Goal: Find specific page/section: Find specific page/section

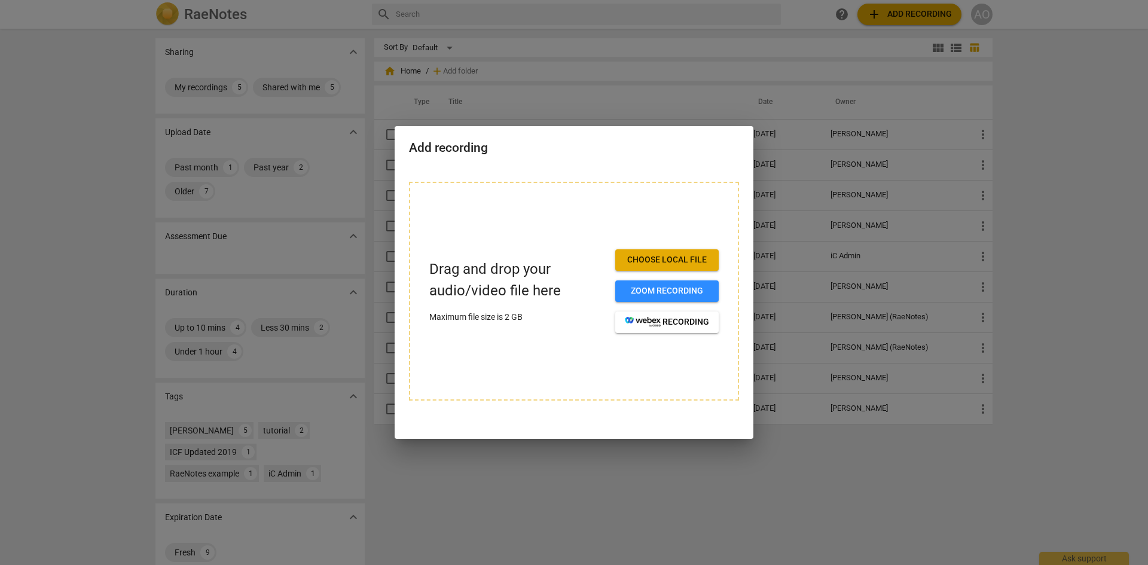
click at [808, 470] on div at bounding box center [574, 282] width 1148 height 565
click at [585, 111] on div at bounding box center [574, 282] width 1148 height 565
click at [680, 280] on button "Zoom recording" at bounding box center [666, 291] width 103 height 22
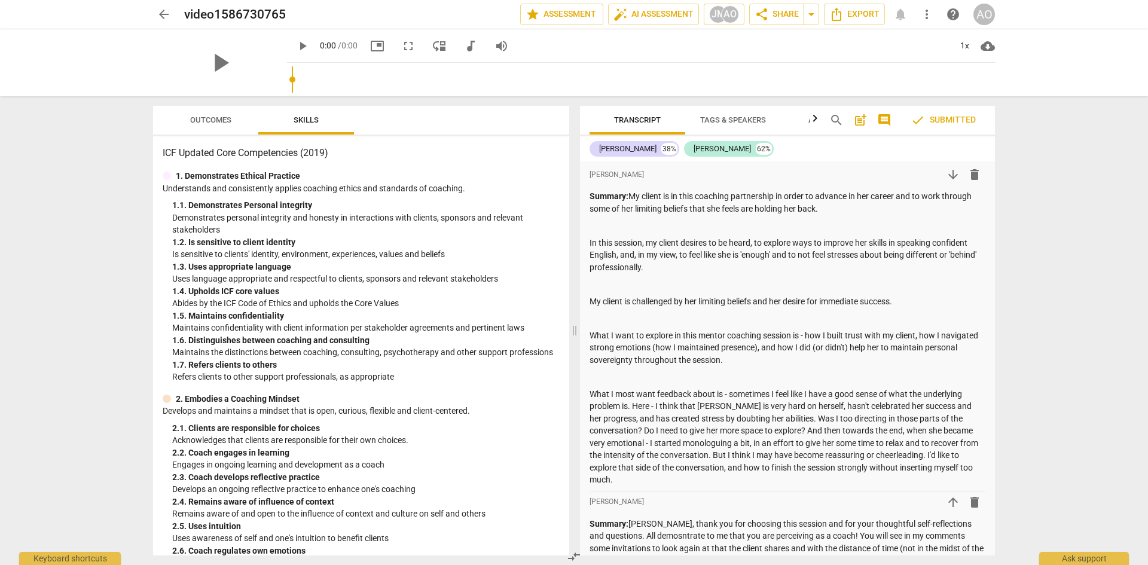
click at [160, 18] on span "arrow_back" at bounding box center [164, 14] width 14 height 14
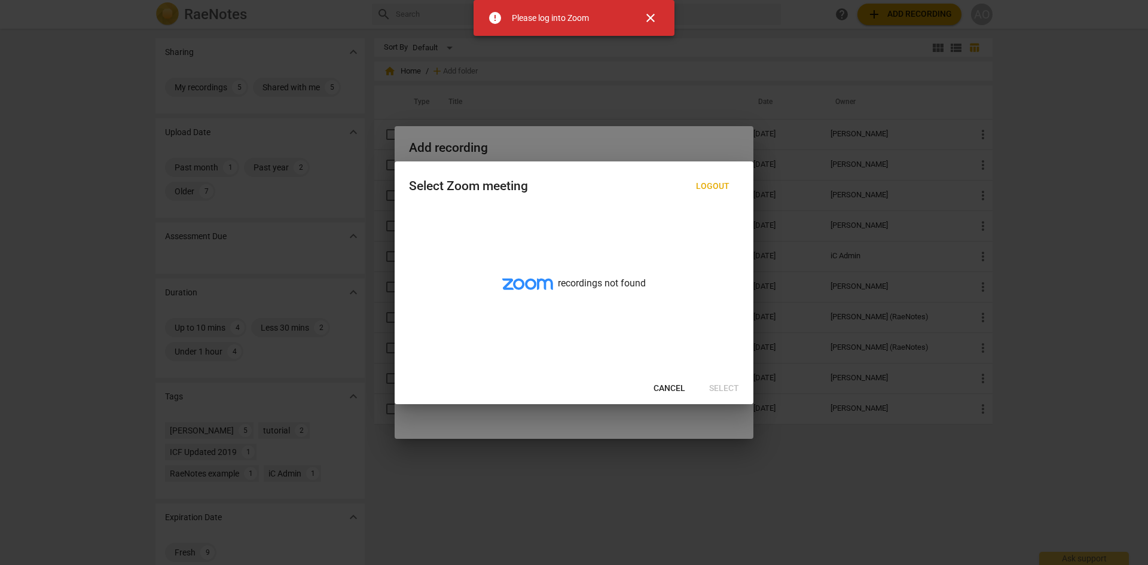
click at [651, 17] on span "close" at bounding box center [650, 18] width 14 height 14
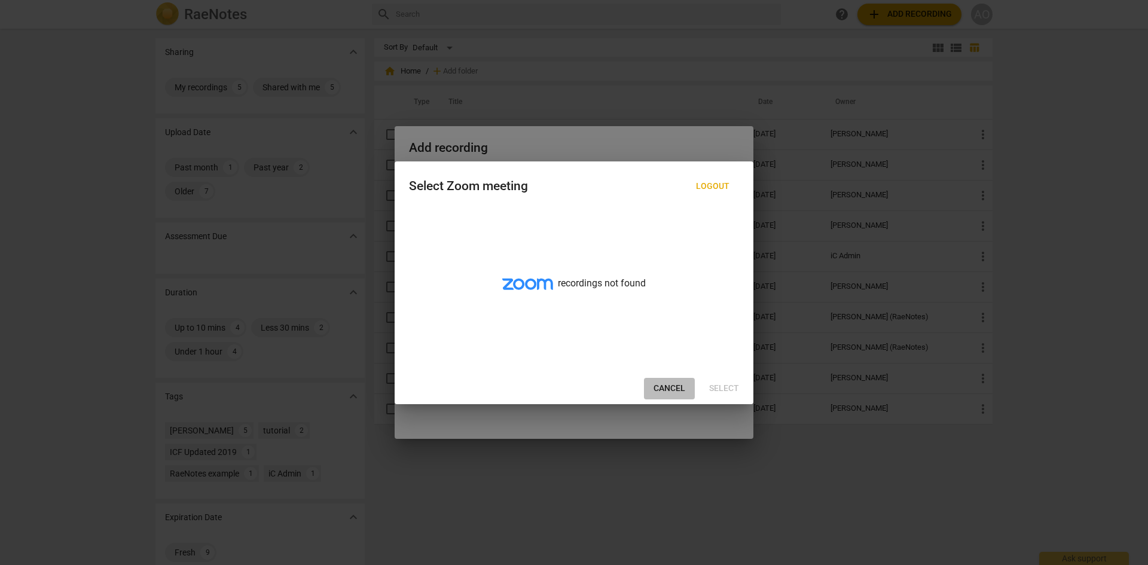
click at [658, 390] on span "Cancel" at bounding box center [670, 389] width 32 height 12
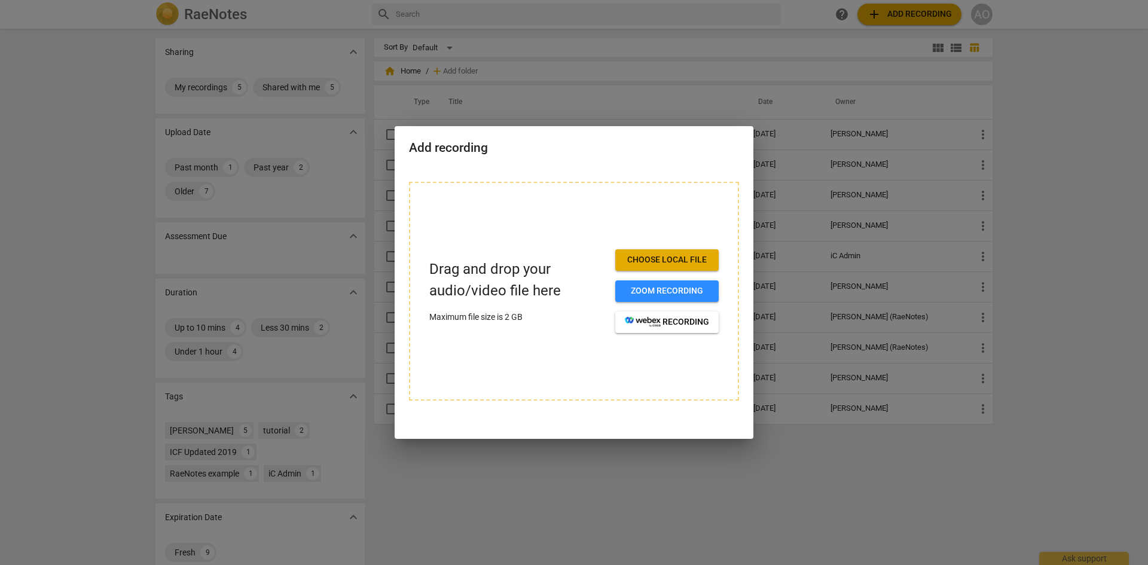
drag, startPoint x: 626, startPoint y: 145, endPoint x: 621, endPoint y: 141, distance: 6.8
click at [626, 145] on h2 "Add recording" at bounding box center [574, 148] width 330 height 15
click at [62, 38] on div at bounding box center [574, 282] width 1148 height 565
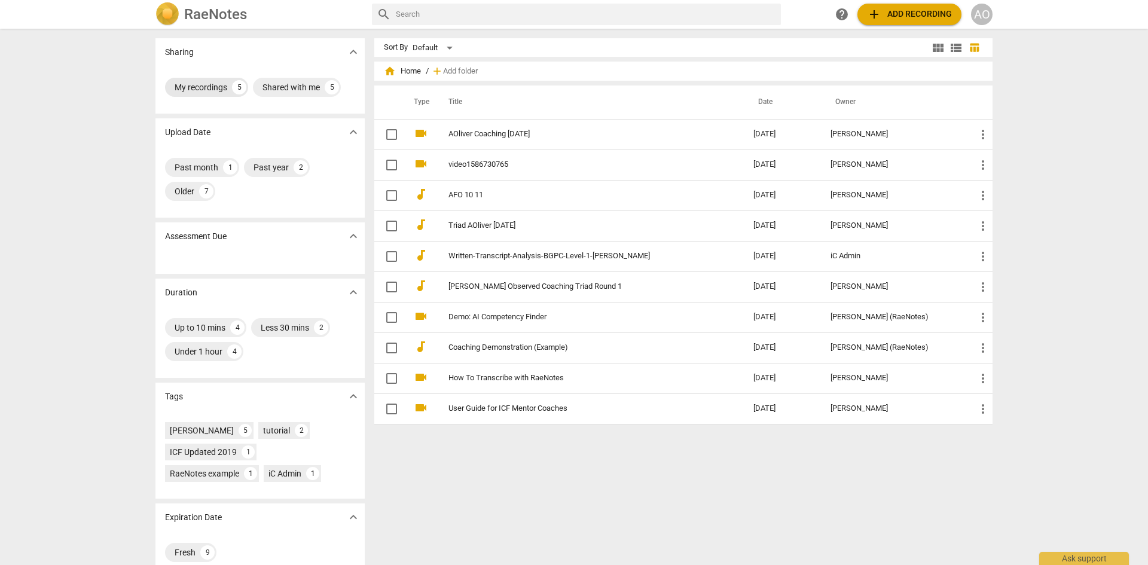
click at [190, 86] on div "My recordings" at bounding box center [201, 87] width 53 height 12
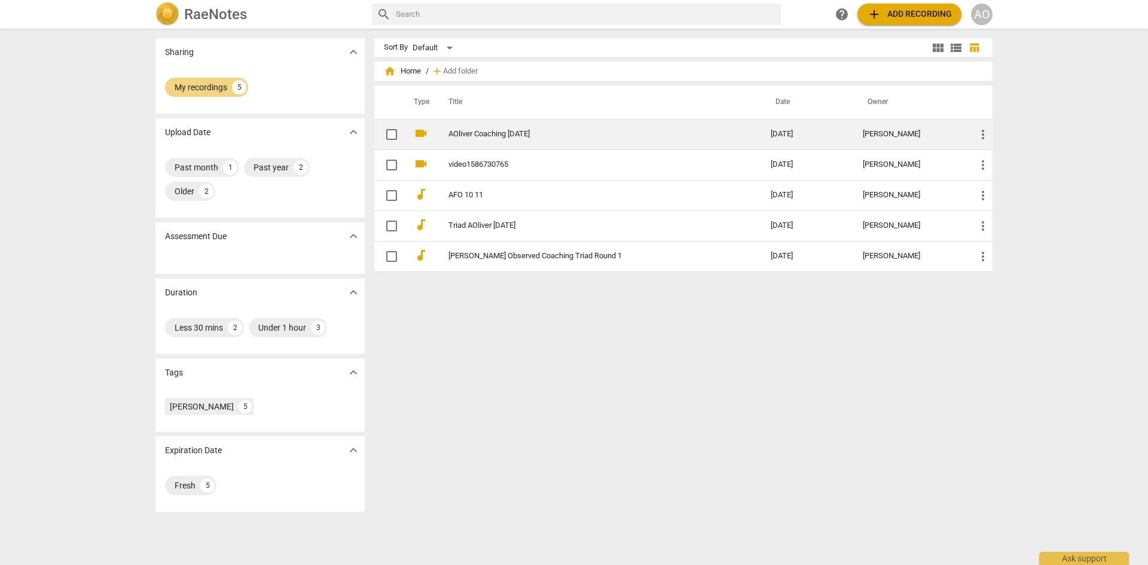
click at [453, 133] on link "AOliver Coaching [DATE]" at bounding box center [587, 134] width 279 height 9
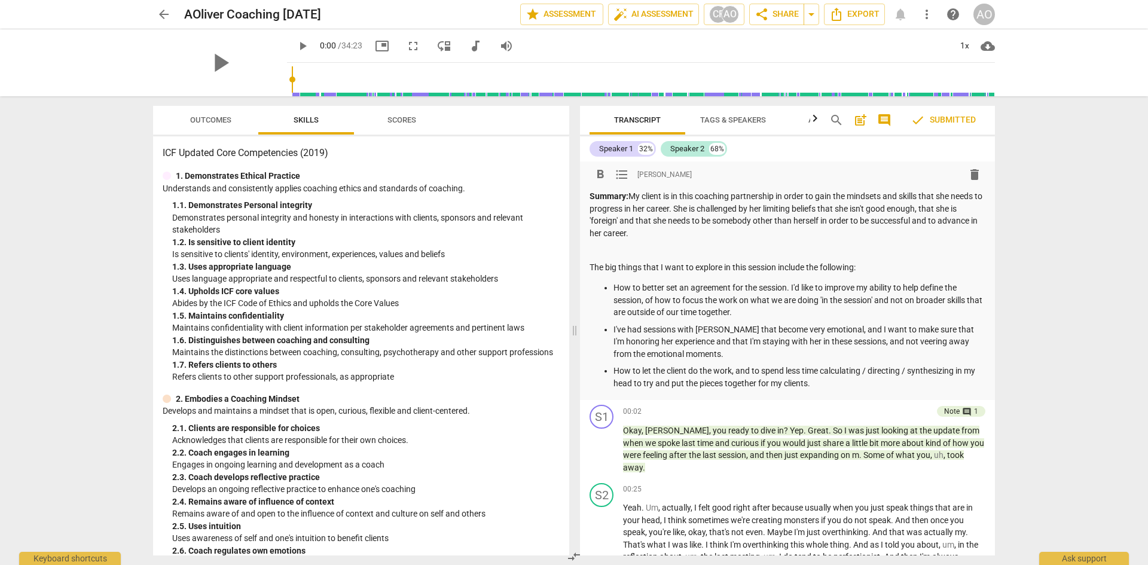
click at [686, 216] on p "Summary: My client is in this coaching partnership in order to gain the mindset…" at bounding box center [788, 214] width 396 height 49
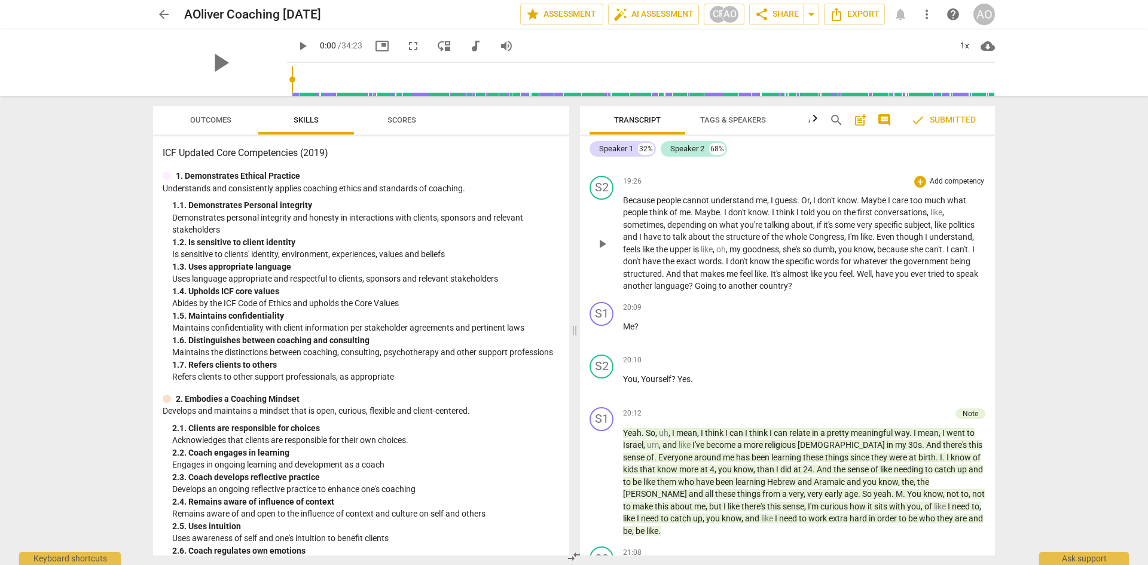
scroll to position [5143, 0]
